Goal: Task Accomplishment & Management: Manage account settings

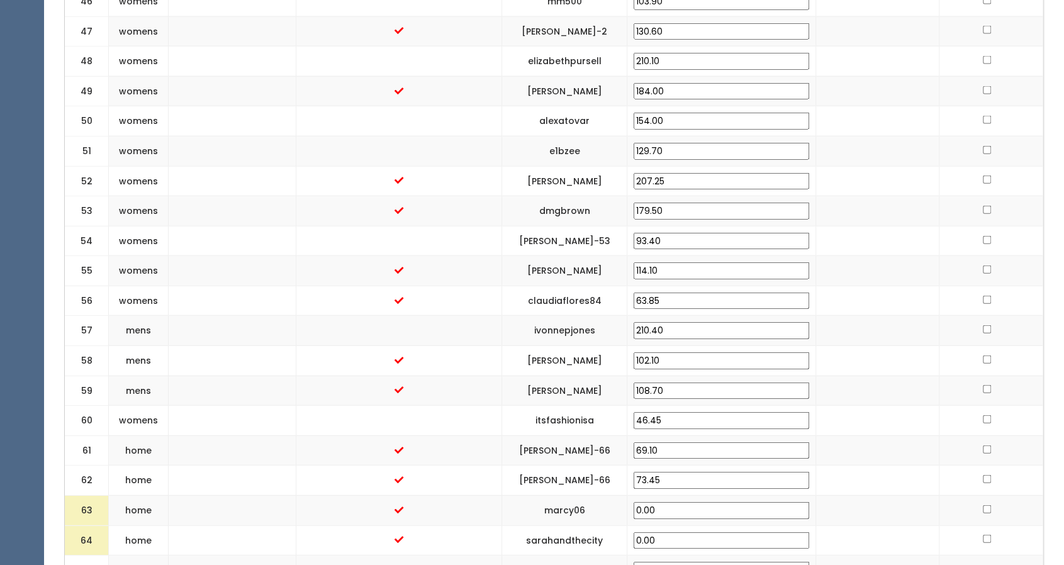
scroll to position [2012, 0]
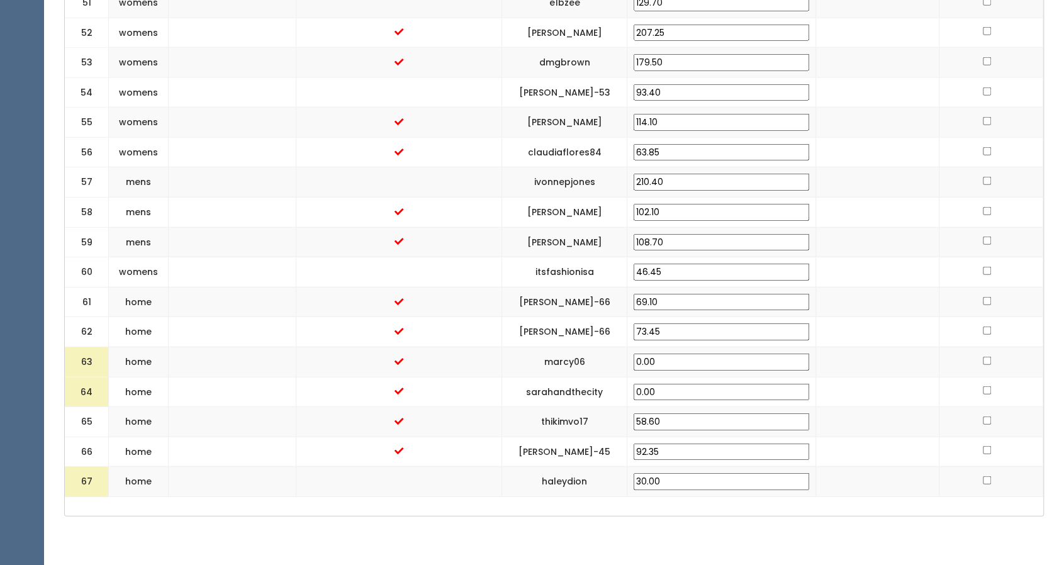
click at [697, 467] on td "30.00" at bounding box center [721, 482] width 189 height 30
click at [699, 473] on input "30.00" at bounding box center [722, 481] width 176 height 17
type input "22.30"
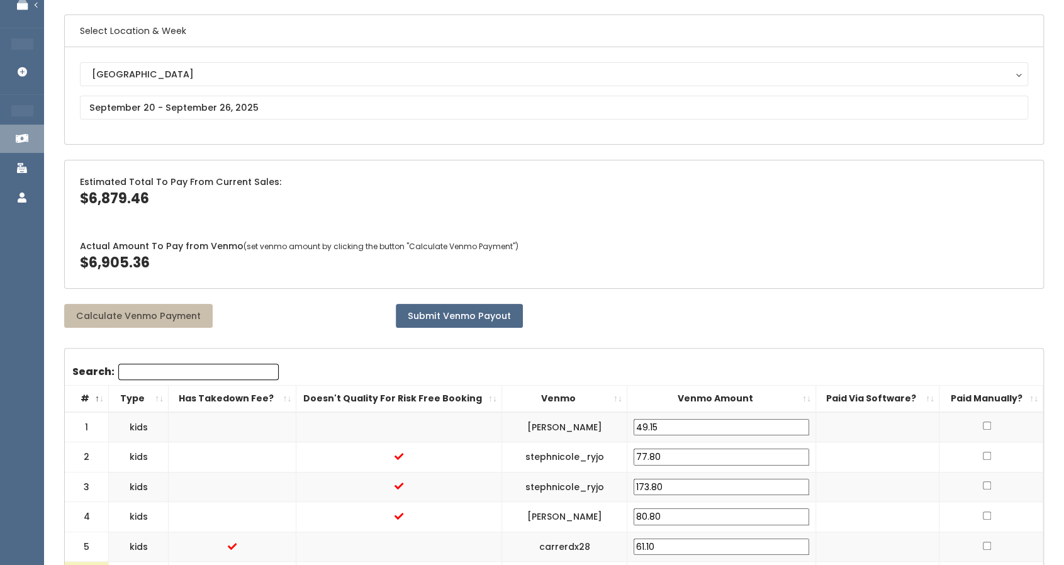
scroll to position [0, 0]
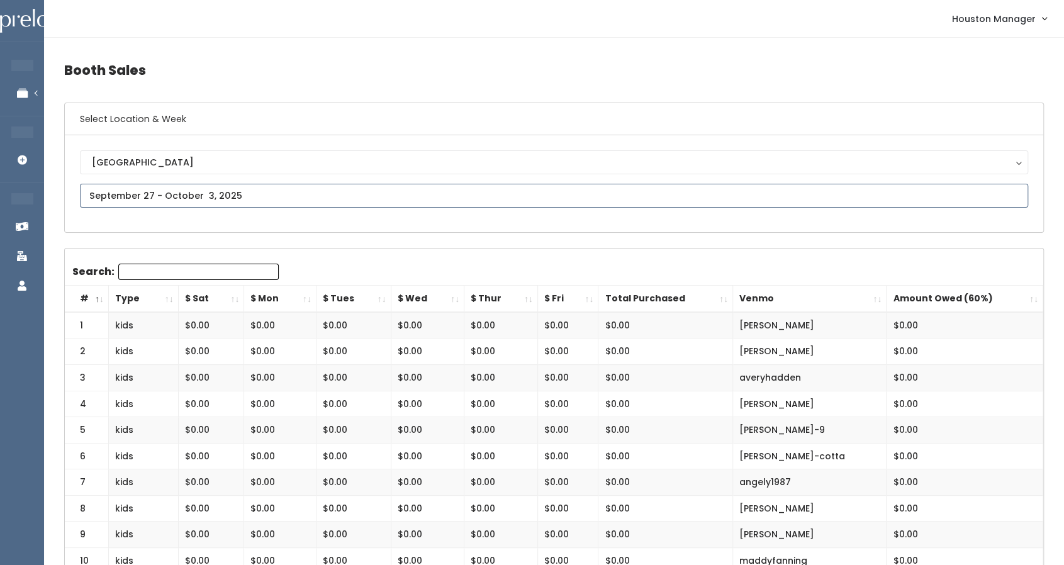
click at [253, 200] on input "text" at bounding box center [554, 196] width 949 height 24
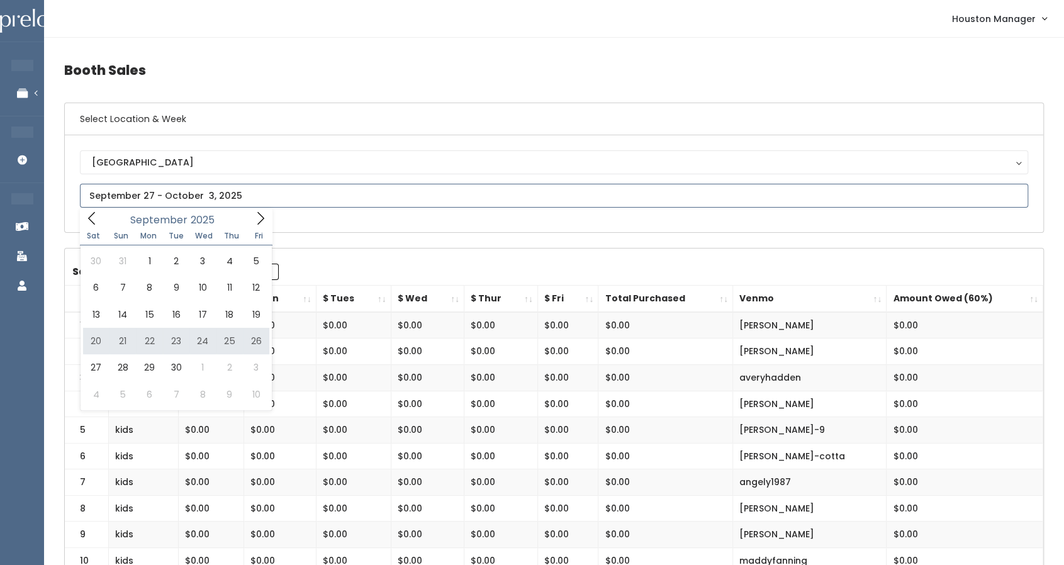
type input "September 20 to September 26"
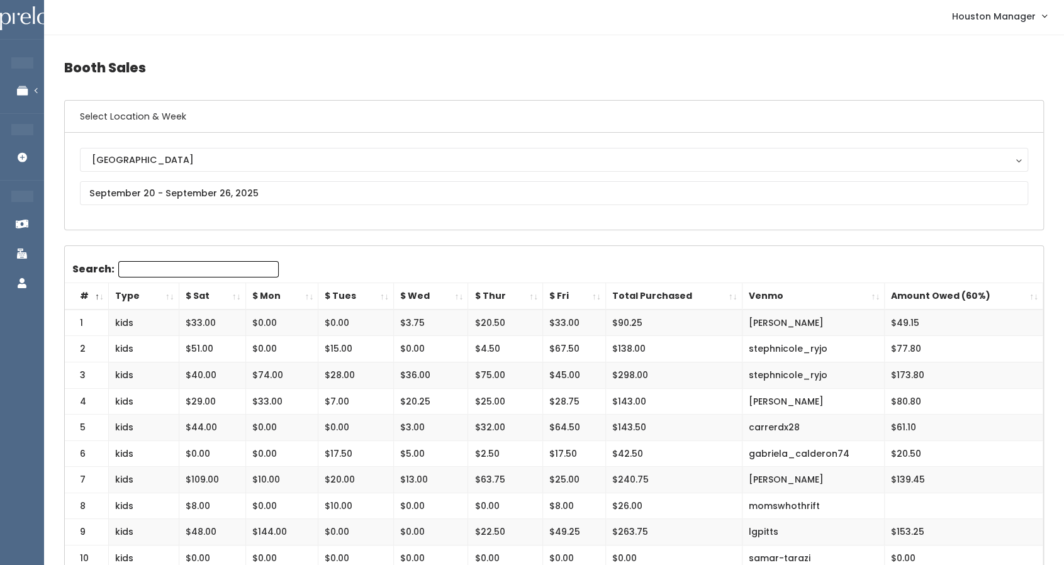
scroll to position [2, 0]
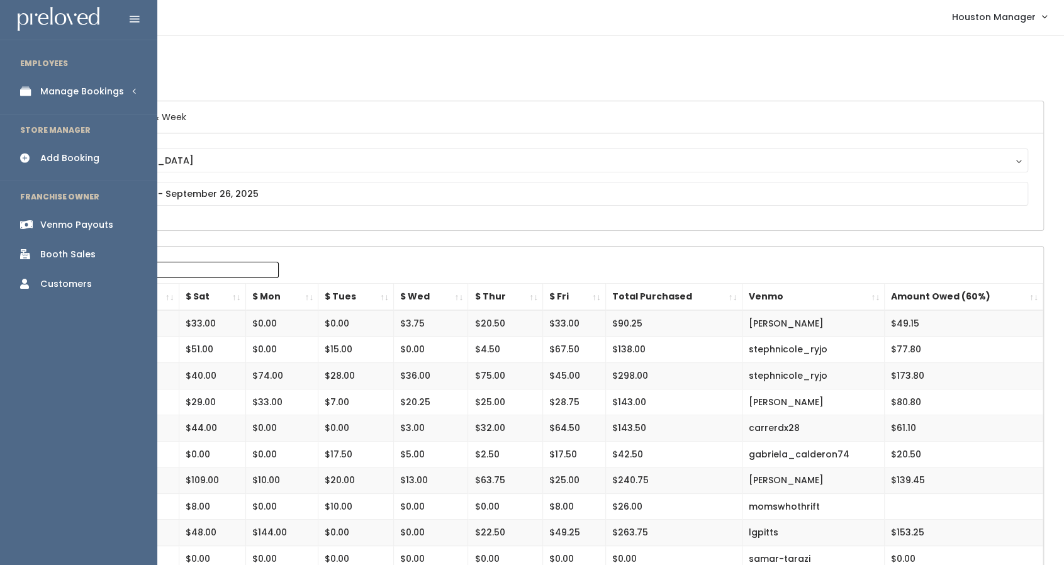
click at [47, 89] on div "Manage Bookings" at bounding box center [82, 91] width 84 height 13
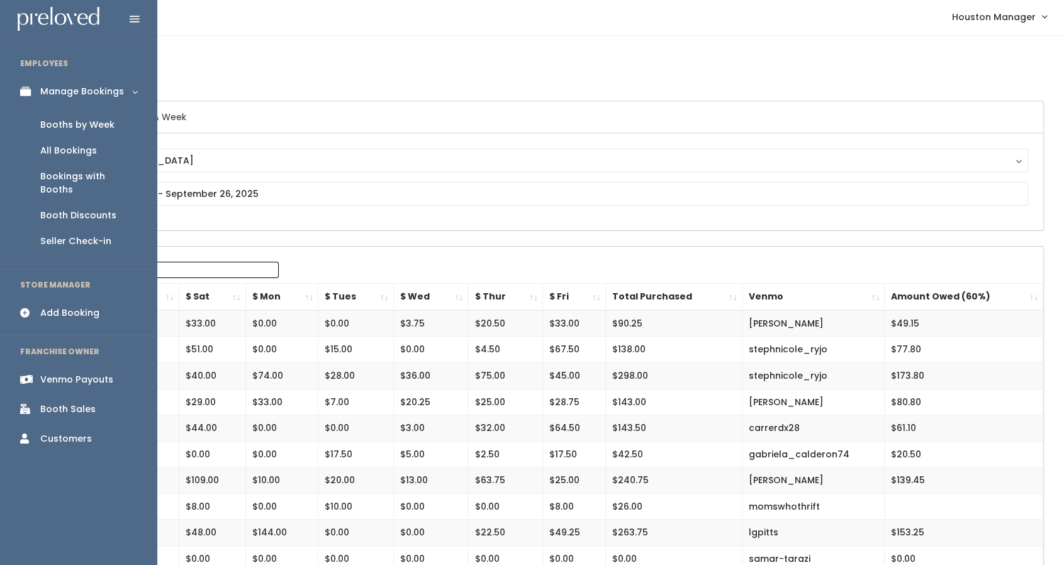
click at [53, 120] on div "Booths by Week" at bounding box center [77, 124] width 74 height 13
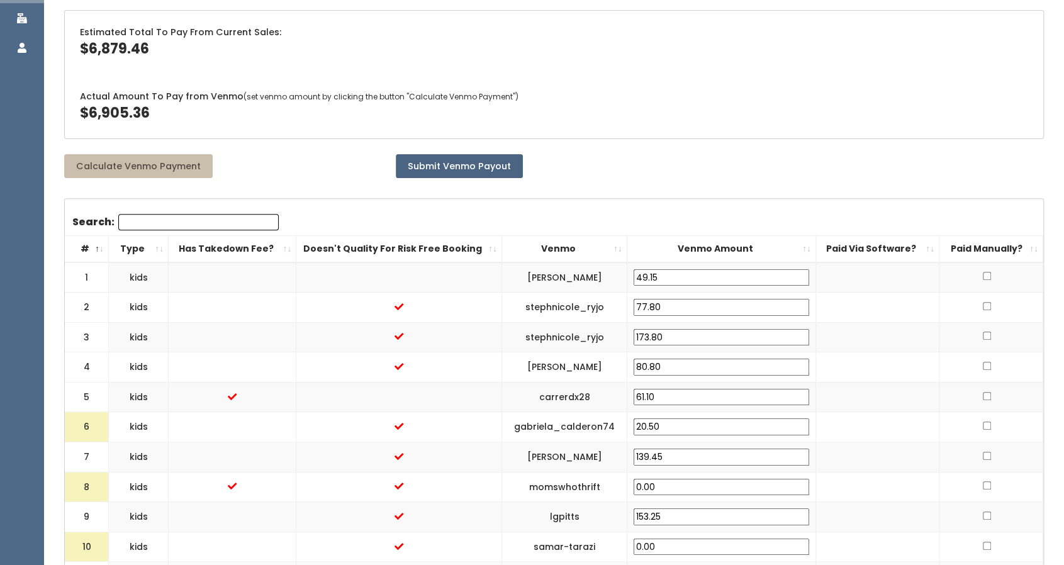
scroll to position [262, 0]
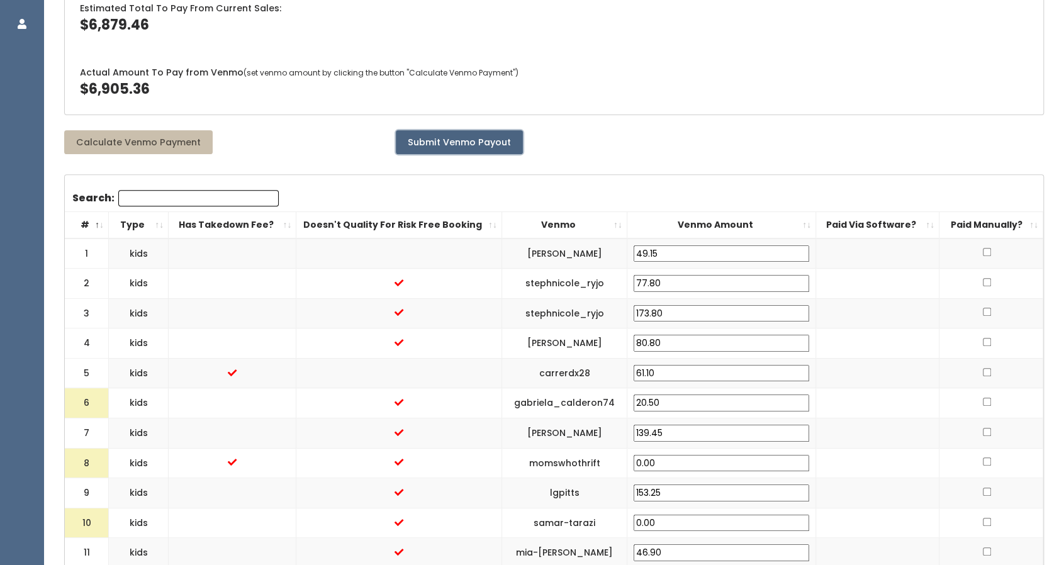
click at [463, 131] on button "Submit Venmo Payout" at bounding box center [459, 142] width 127 height 24
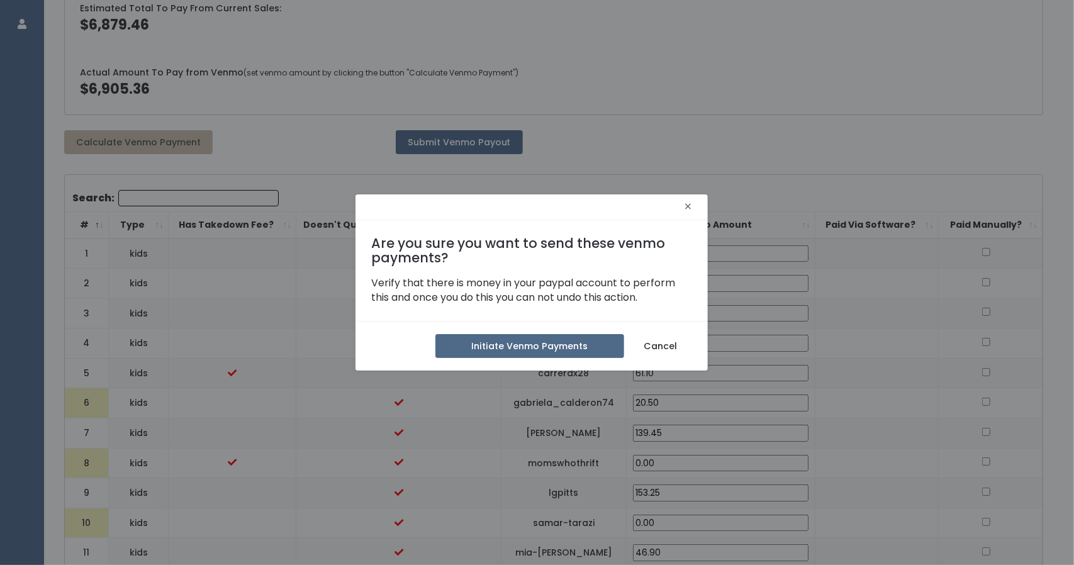
click at [689, 205] on span "×" at bounding box center [688, 208] width 8 height 20
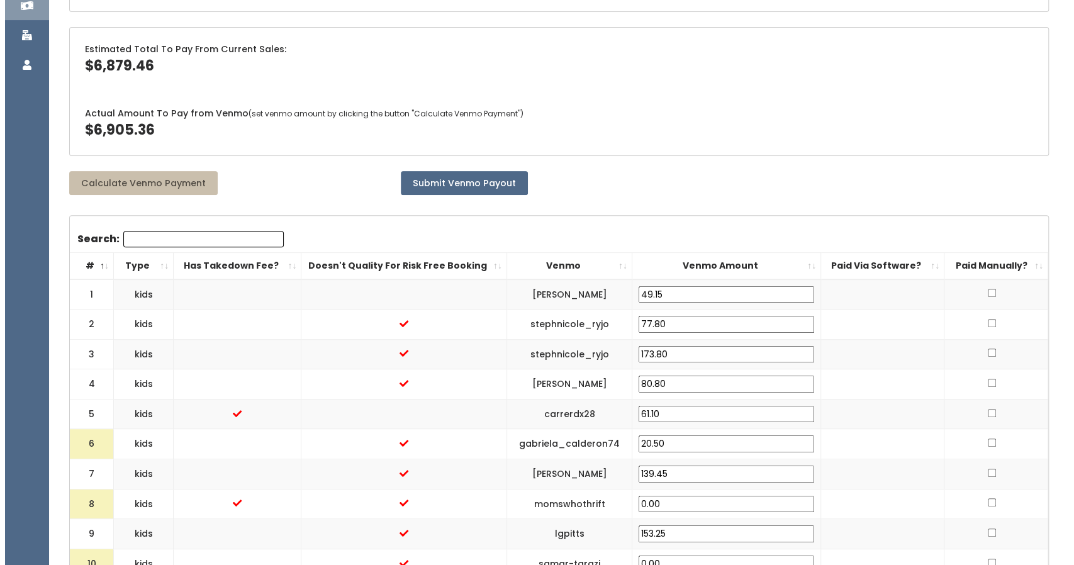
scroll to position [0, 0]
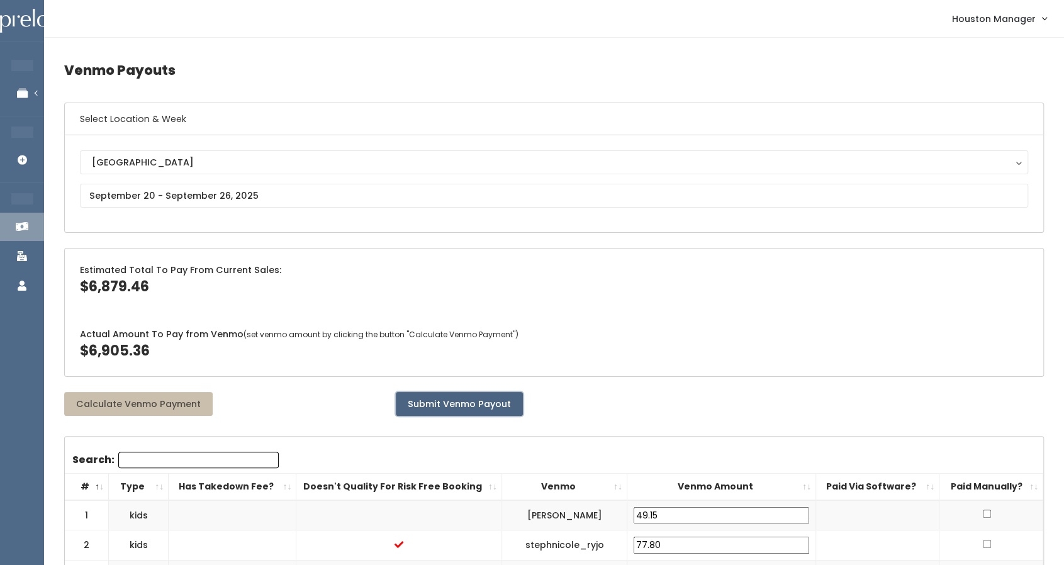
click at [474, 398] on button "Submit Venmo Payout" at bounding box center [459, 404] width 127 height 24
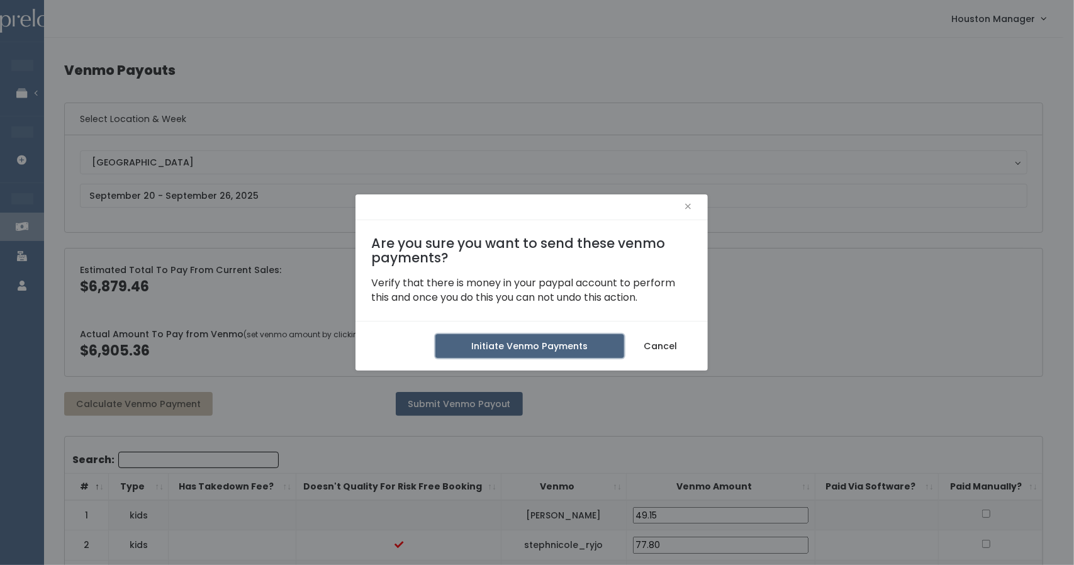
click at [521, 341] on button "Initiate Venmo Payments" at bounding box center [530, 346] width 189 height 24
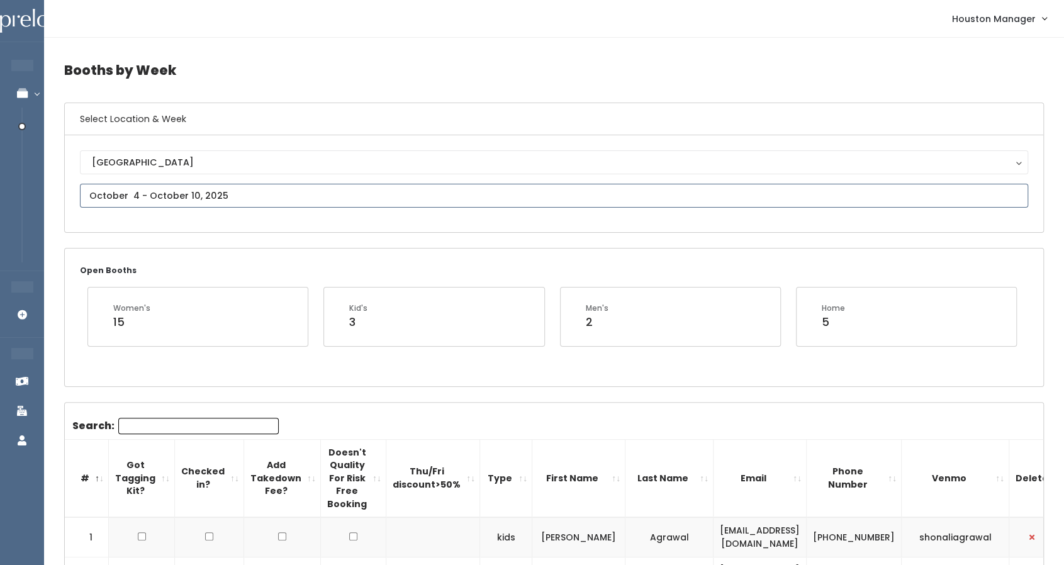
click at [200, 201] on input "text" at bounding box center [554, 196] width 949 height 24
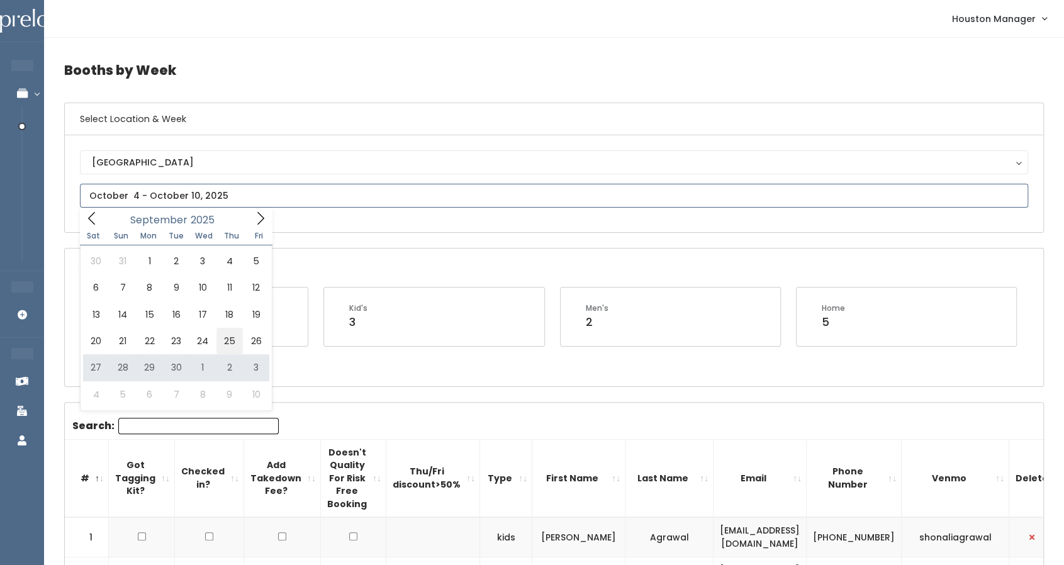
type input "[DATE] to [DATE]"
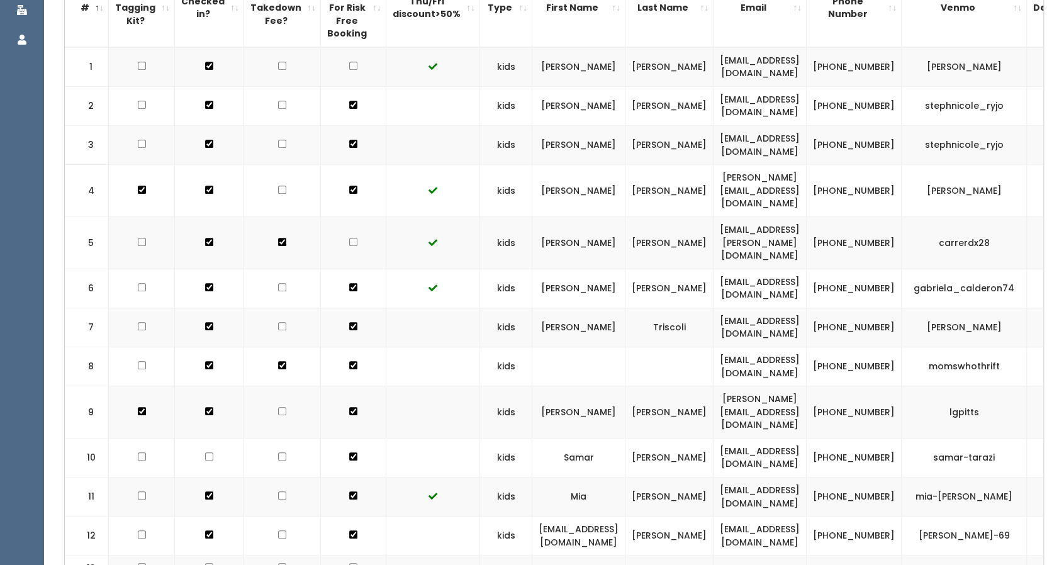
scroll to position [181, 0]
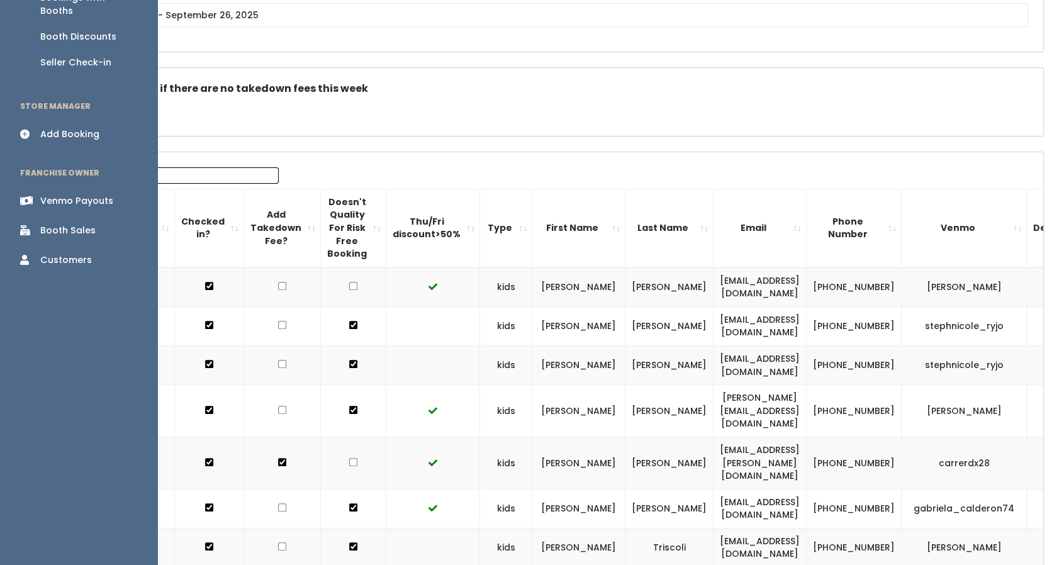
click at [92, 224] on div "Booth Sales" at bounding box center [67, 230] width 55 height 13
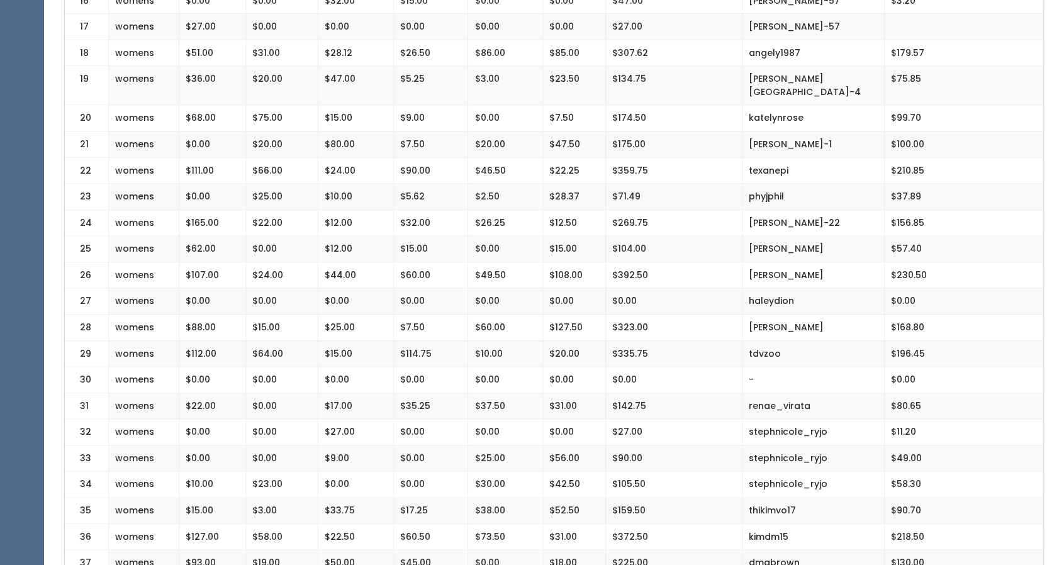
scroll to position [717, 0]
click at [630, 524] on td "$372.50" at bounding box center [674, 537] width 137 height 26
copy tr "$372.50"
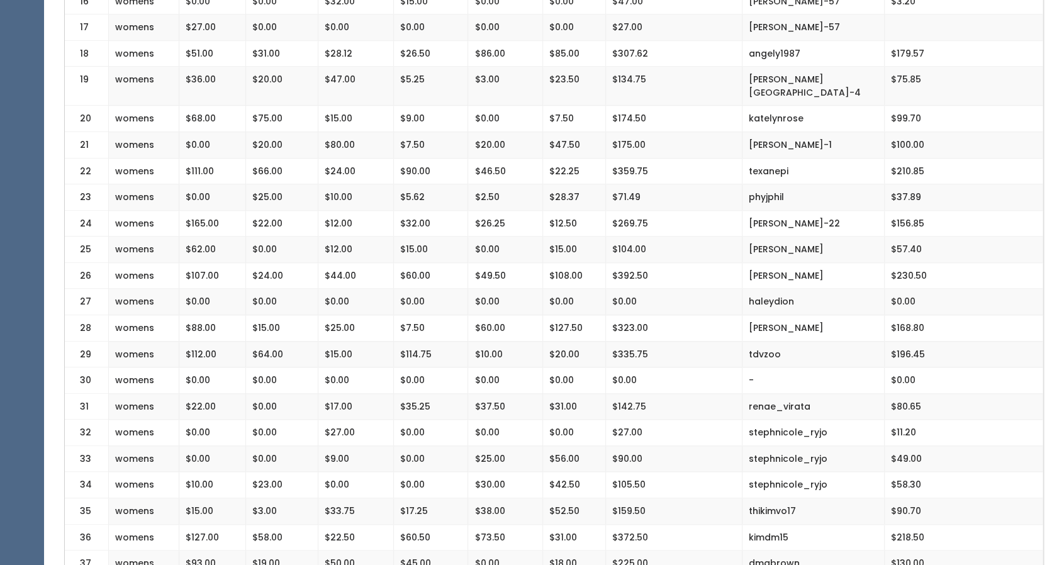
click at [910, 524] on td "$218.50" at bounding box center [964, 537] width 159 height 26
copy td "218.50"
click at [784, 524] on td "kimdm15" at bounding box center [813, 537] width 143 height 26
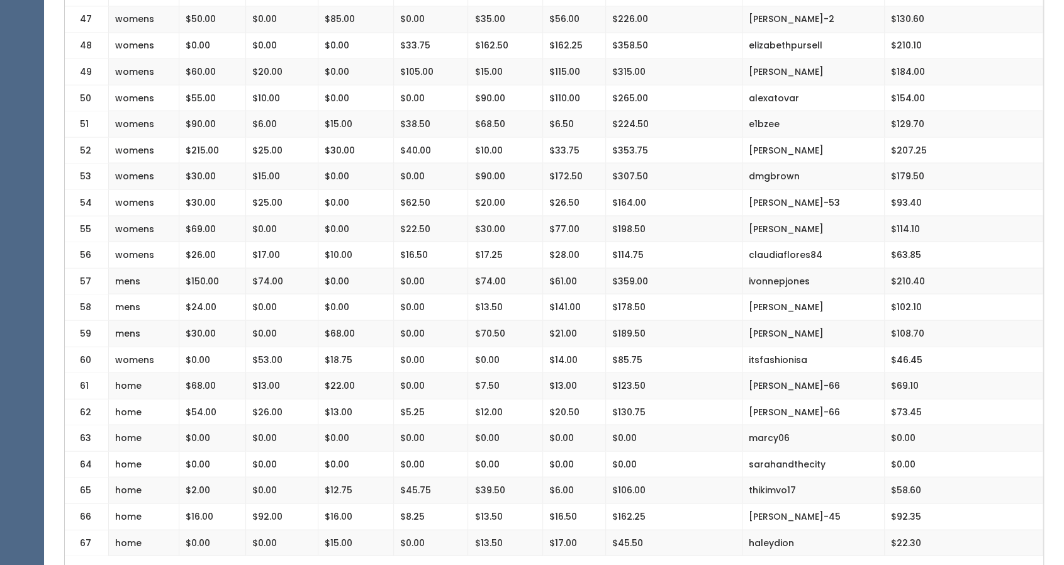
scroll to position [1523, 0]
